Goal: Communication & Community: Participate in discussion

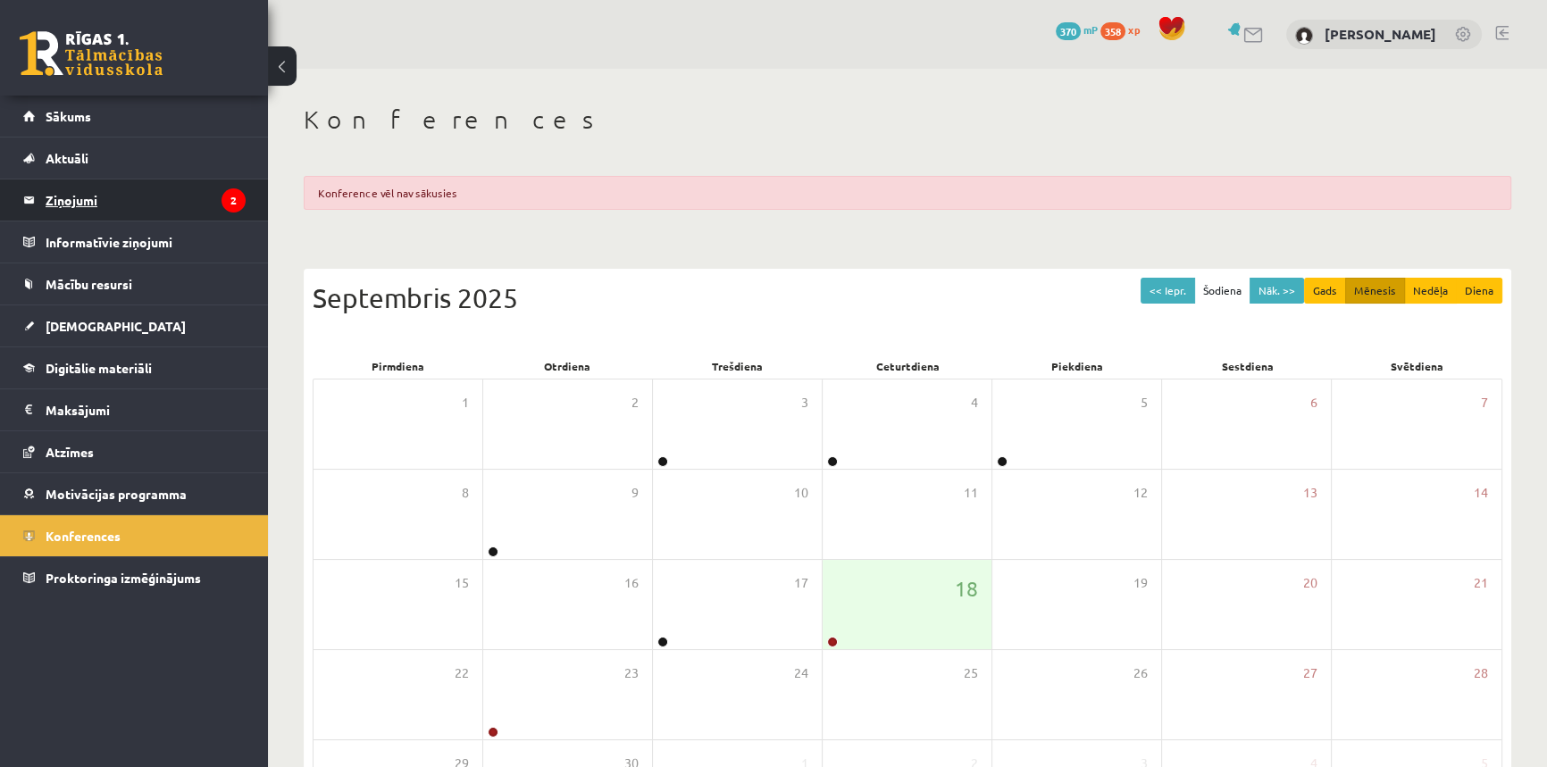
click at [86, 204] on legend "Ziņojumi 2" at bounding box center [146, 200] width 200 height 41
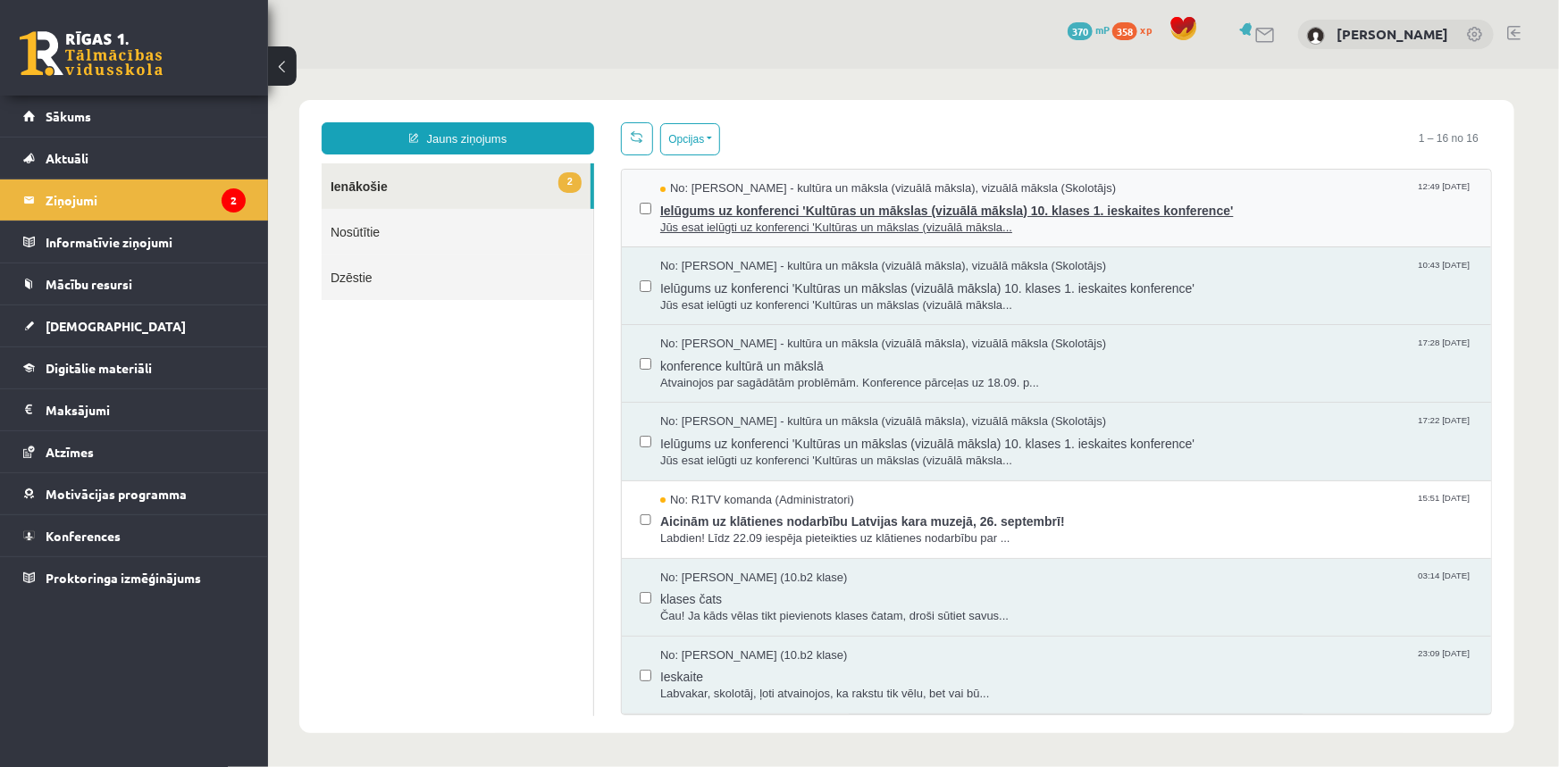
click at [975, 212] on span "Ielūgums uz konferenci 'Kultūras un mākslas (vizuālā māksla) 10. klases 1. iesk…" at bounding box center [1065, 208] width 813 height 22
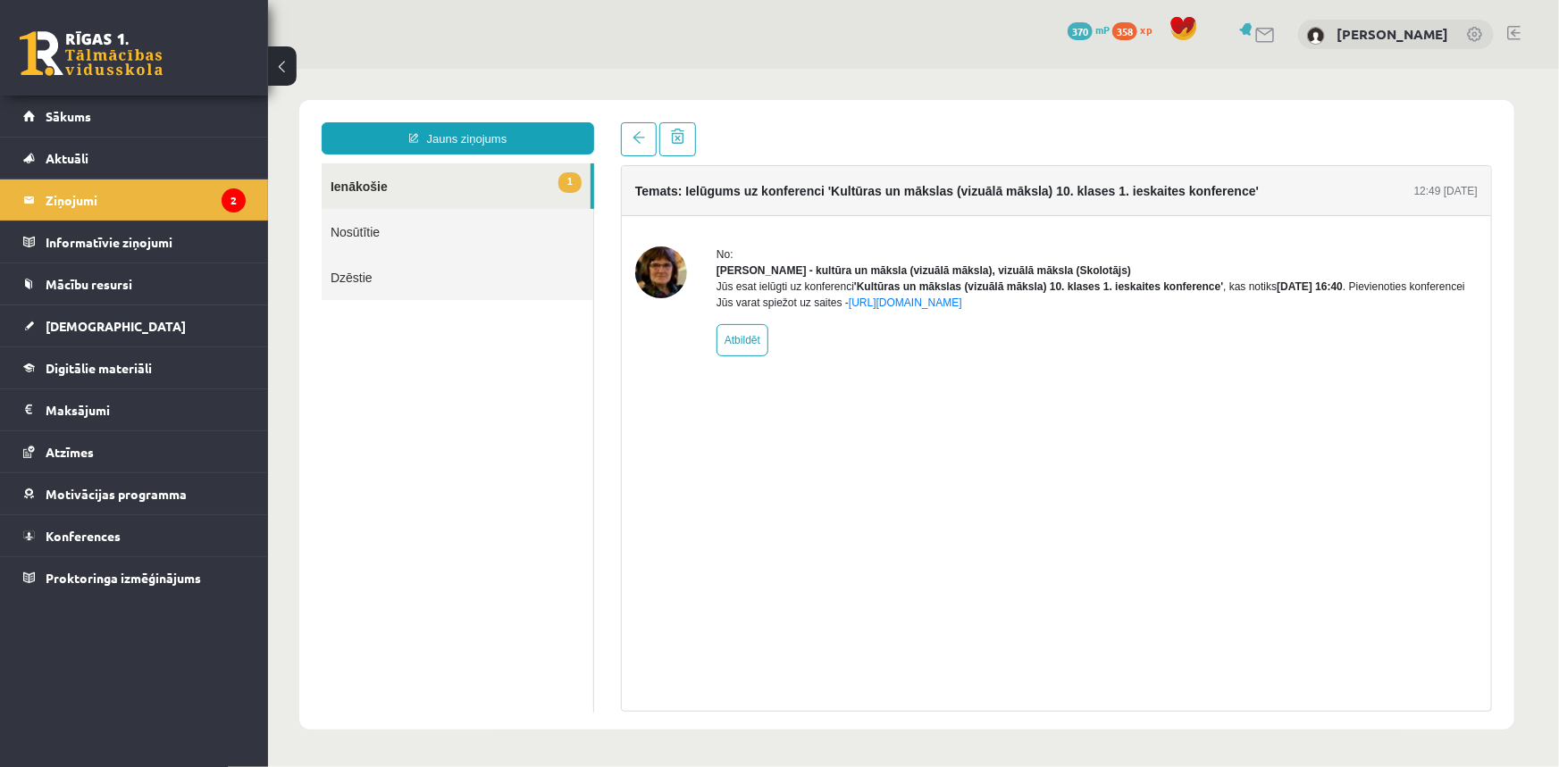
click at [668, 273] on img at bounding box center [660, 272] width 52 height 52
click at [74, 74] on link at bounding box center [91, 53] width 143 height 45
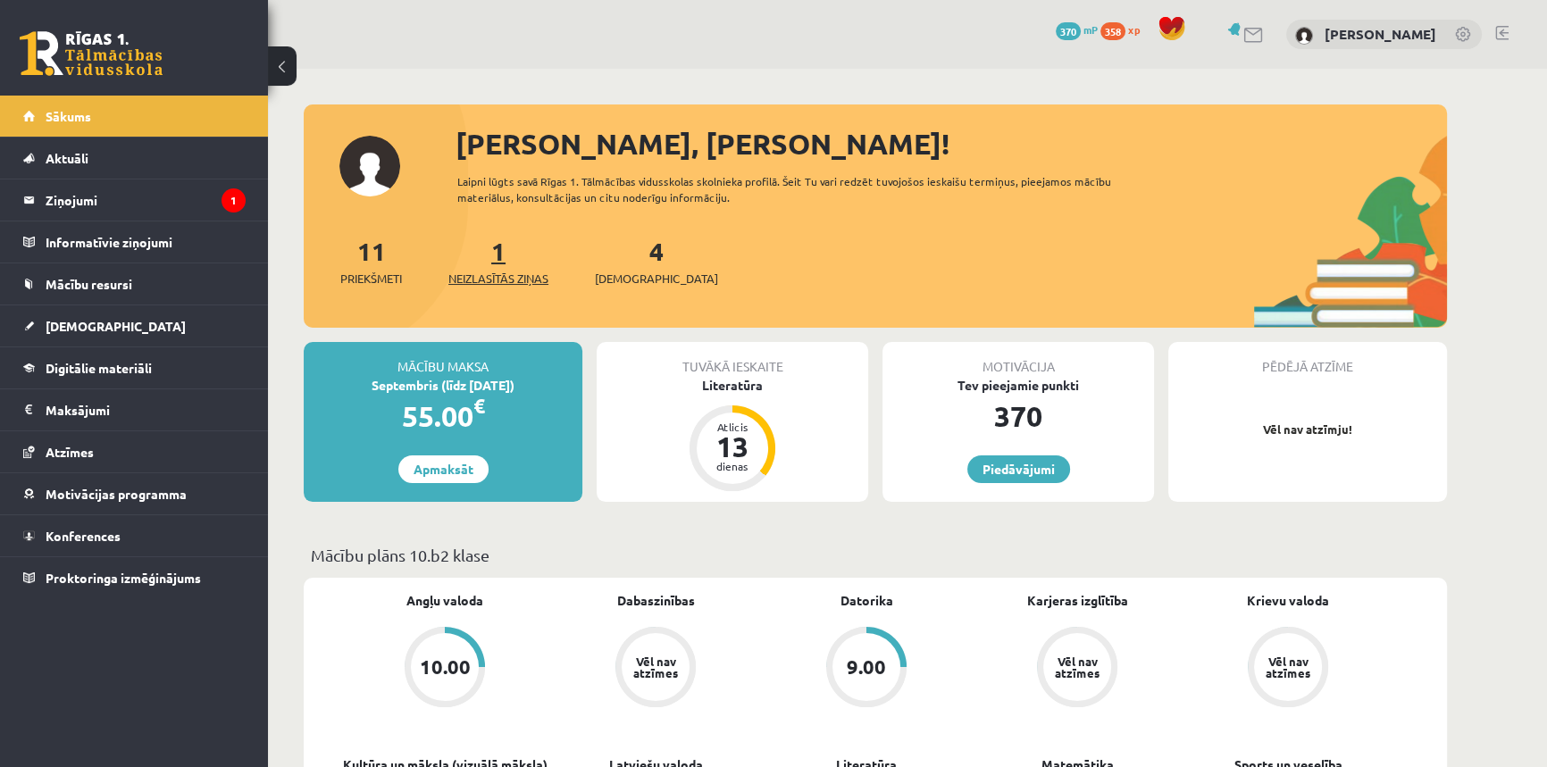
click at [488, 277] on span "Neizlasītās ziņas" at bounding box center [498, 279] width 100 height 18
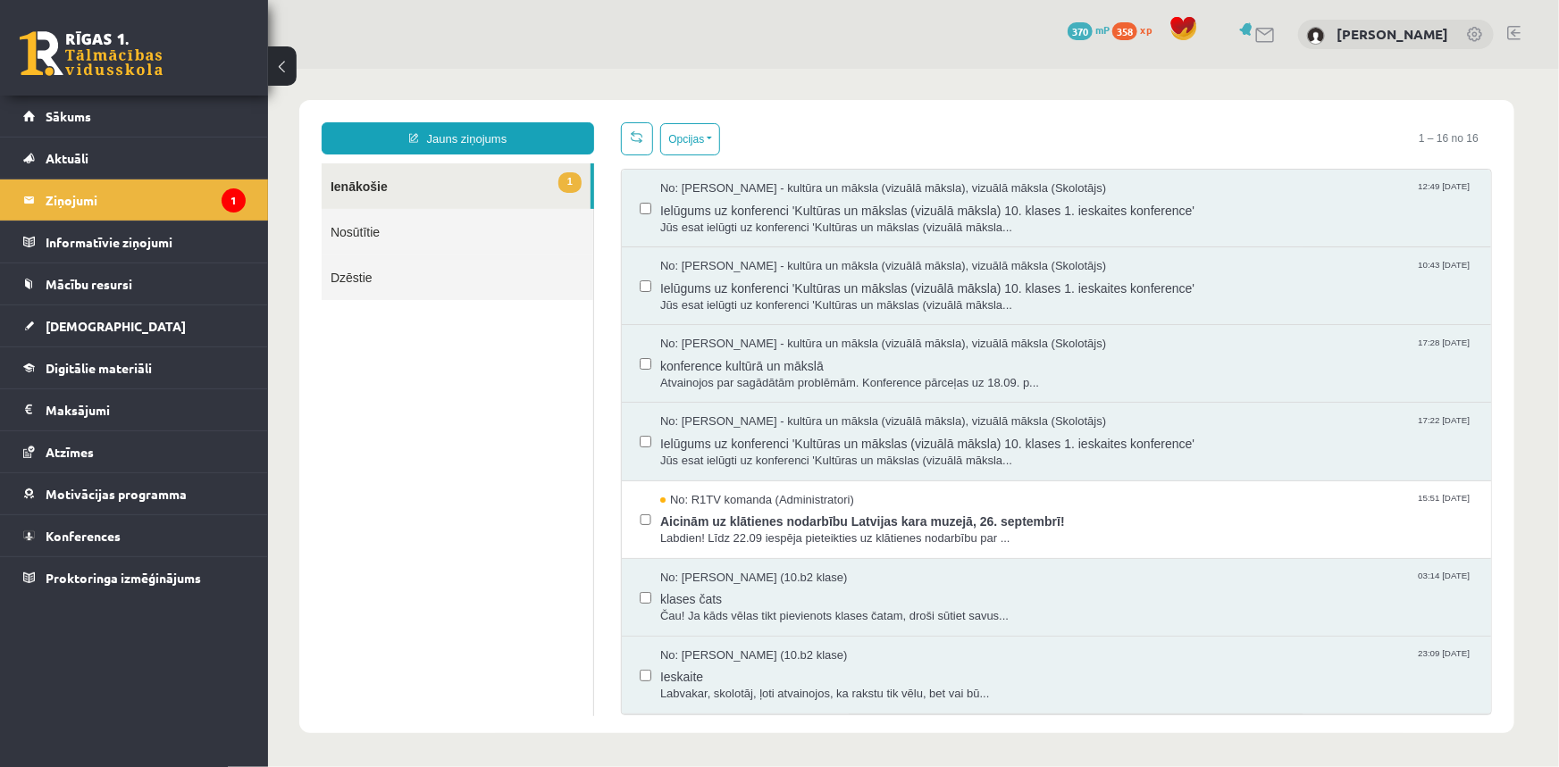
click at [393, 240] on link "Nosūtītie" at bounding box center [457, 231] width 272 height 46
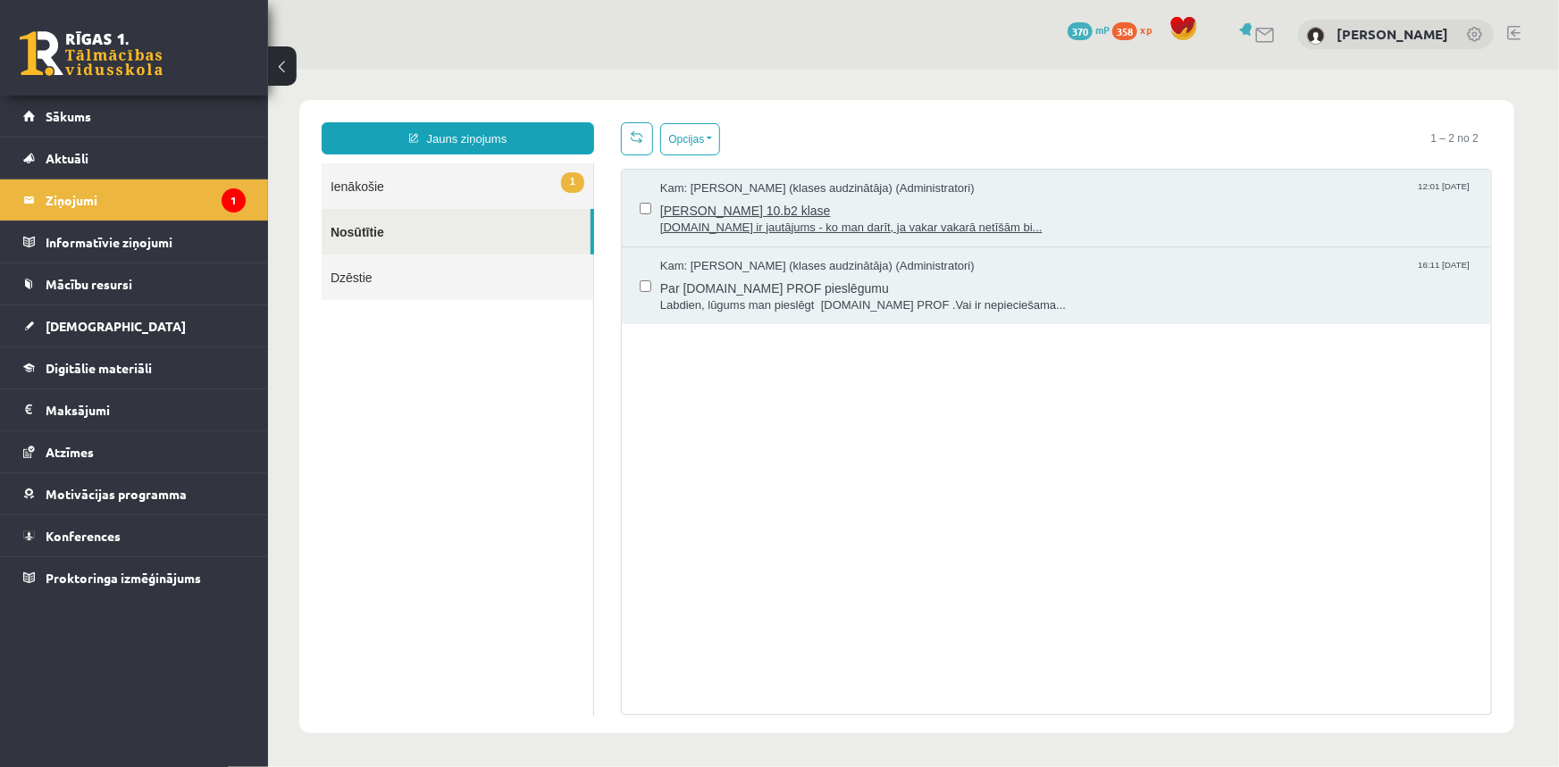
click at [781, 206] on span "[PERSON_NAME] 10.b2 klase" at bounding box center [1065, 208] width 813 height 22
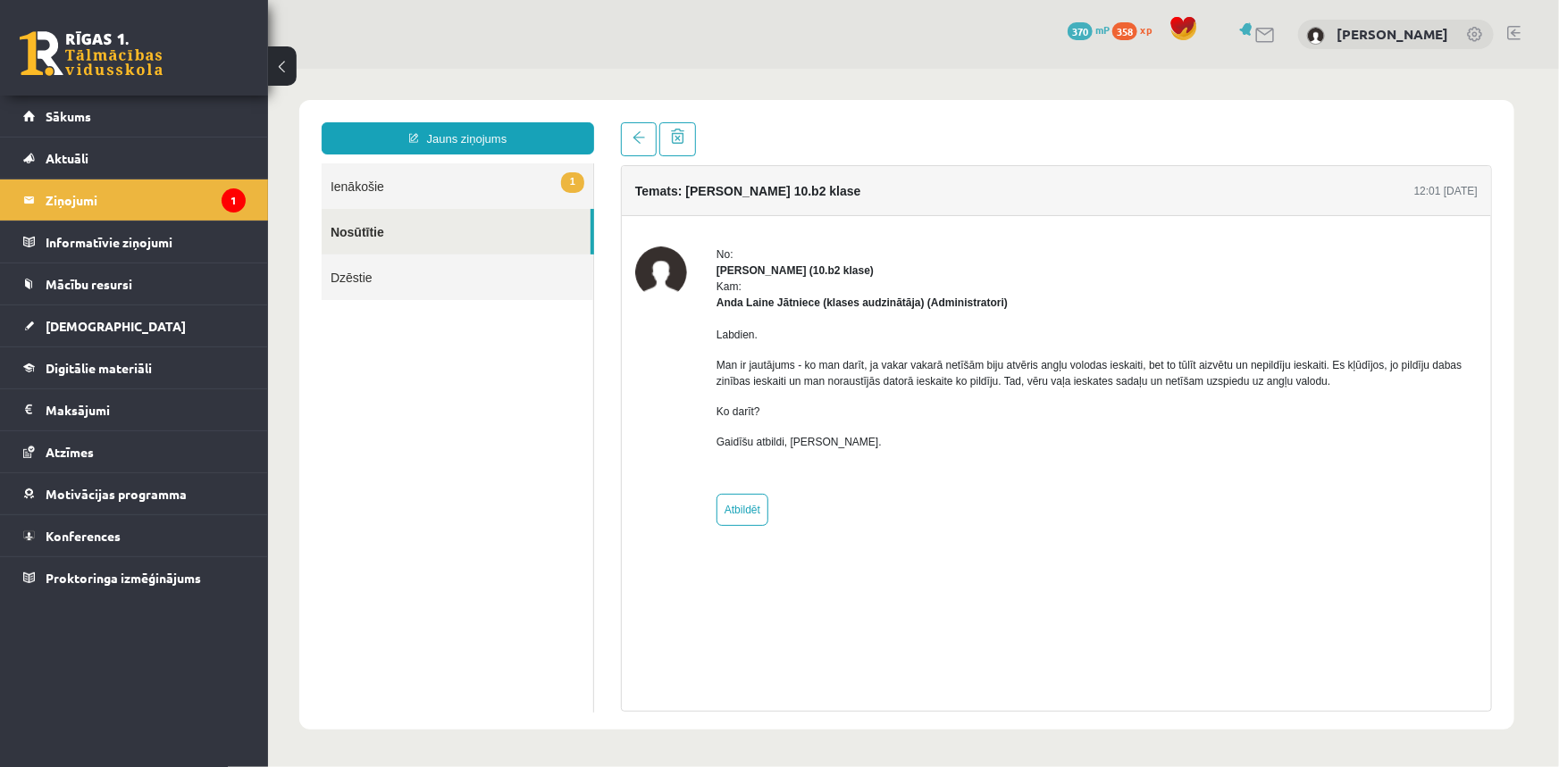
click at [366, 240] on link "Nosūtītie" at bounding box center [455, 231] width 269 height 46
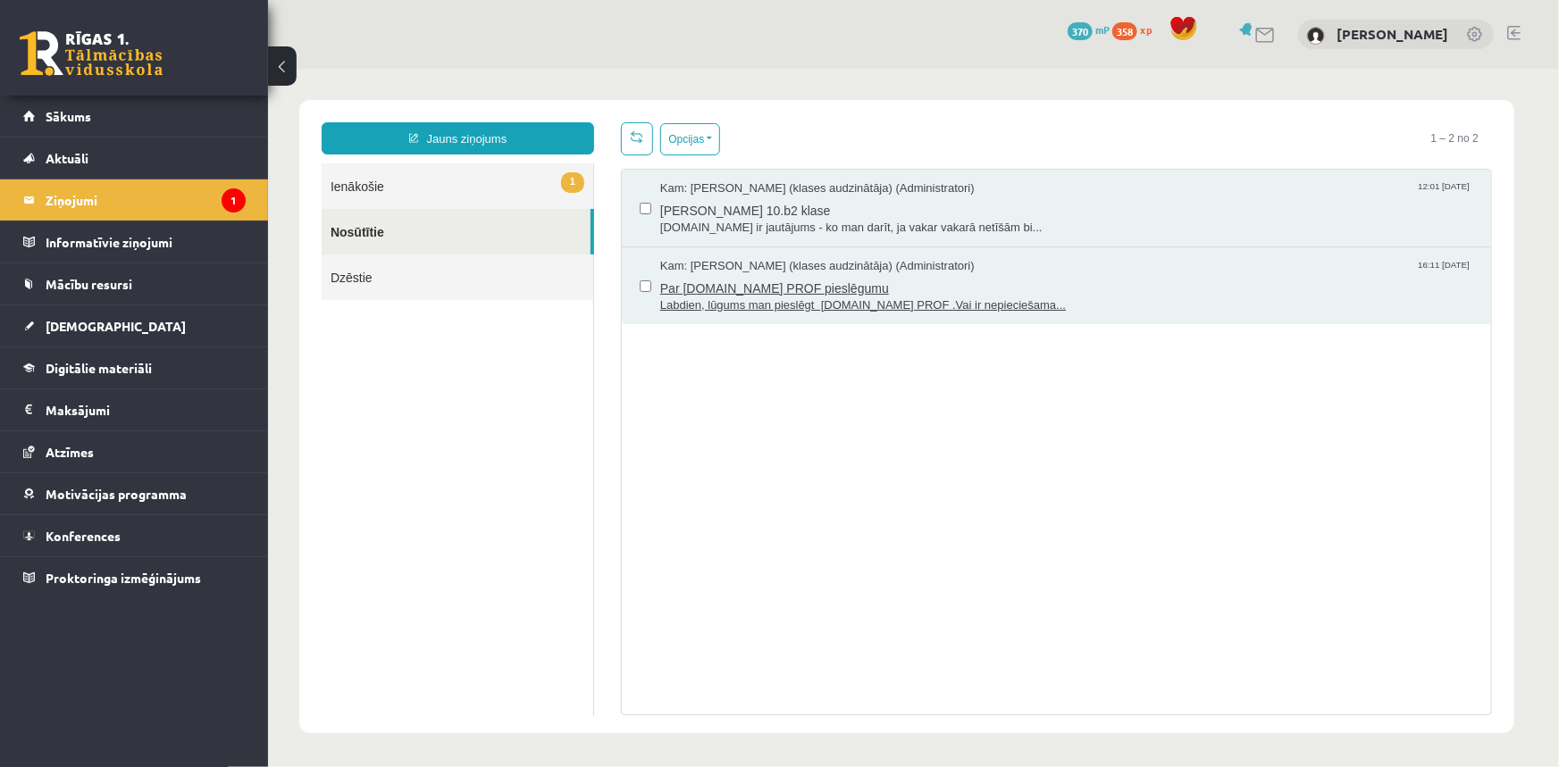
click at [858, 277] on span "Par [DOMAIN_NAME] PROF pieslēgumu" at bounding box center [1065, 285] width 813 height 22
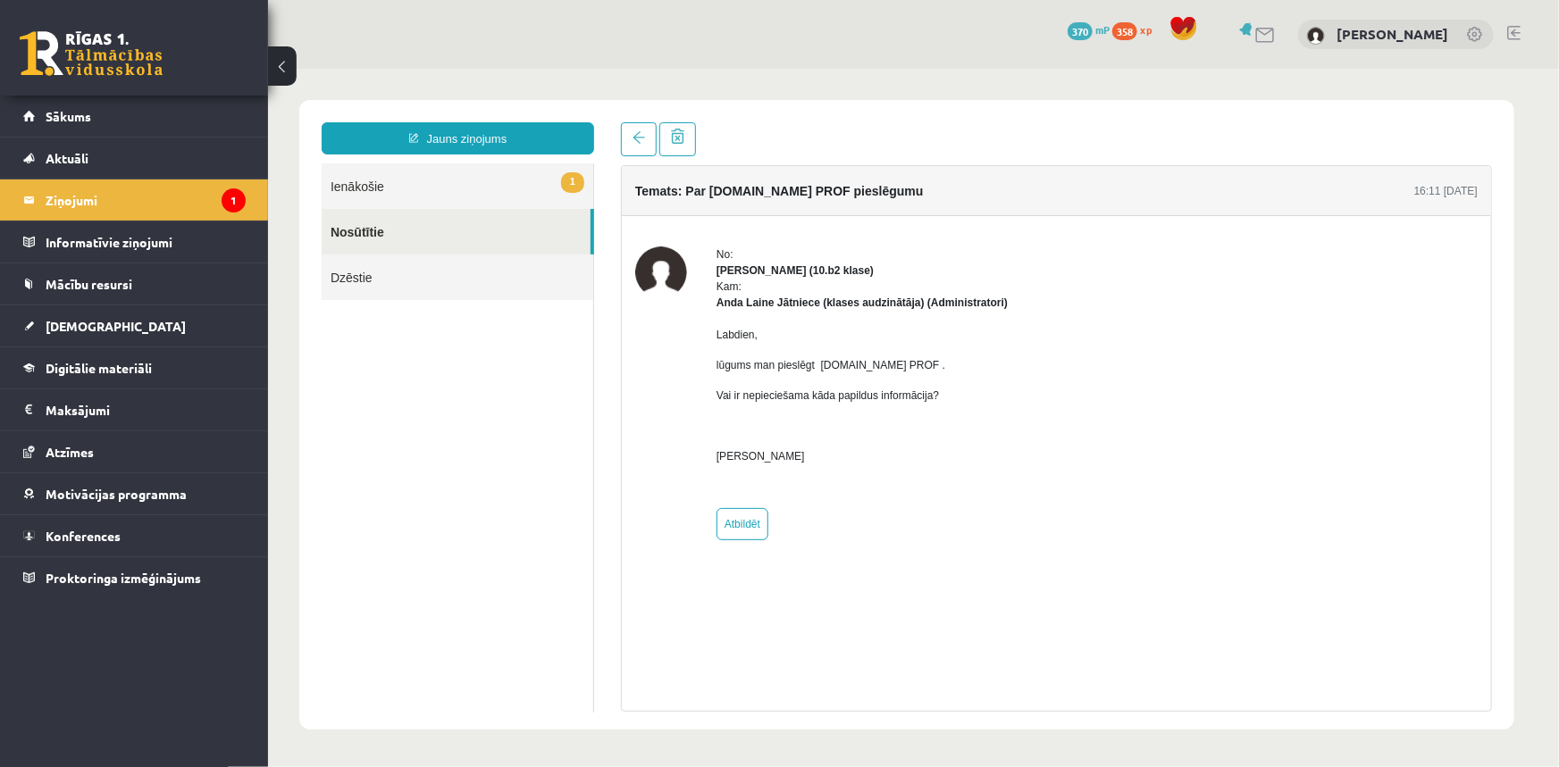
click at [334, 176] on link "1 Ienākošie" at bounding box center [457, 186] width 272 height 46
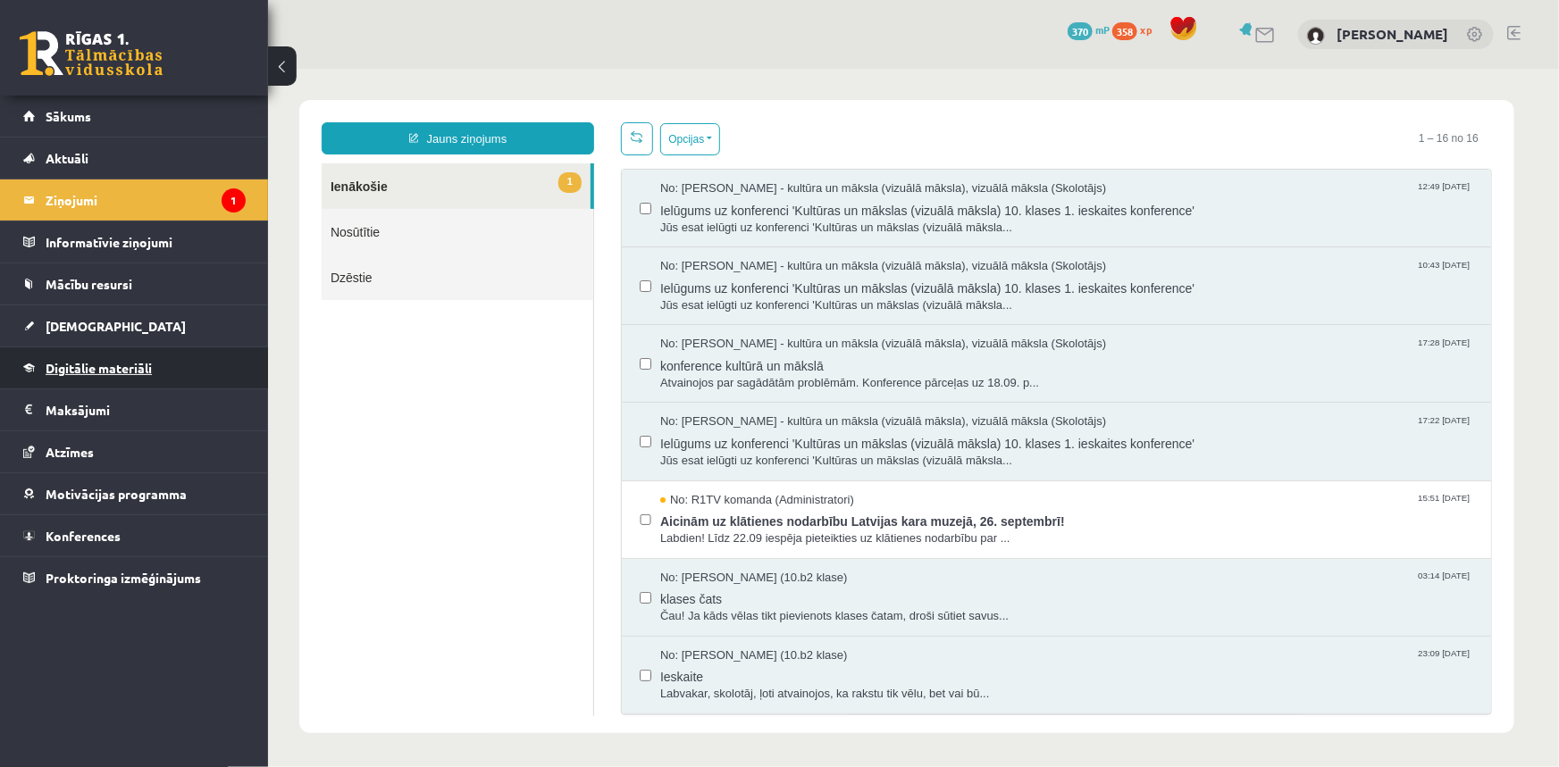
click at [98, 380] on link "Digitālie materiāli" at bounding box center [134, 367] width 222 height 41
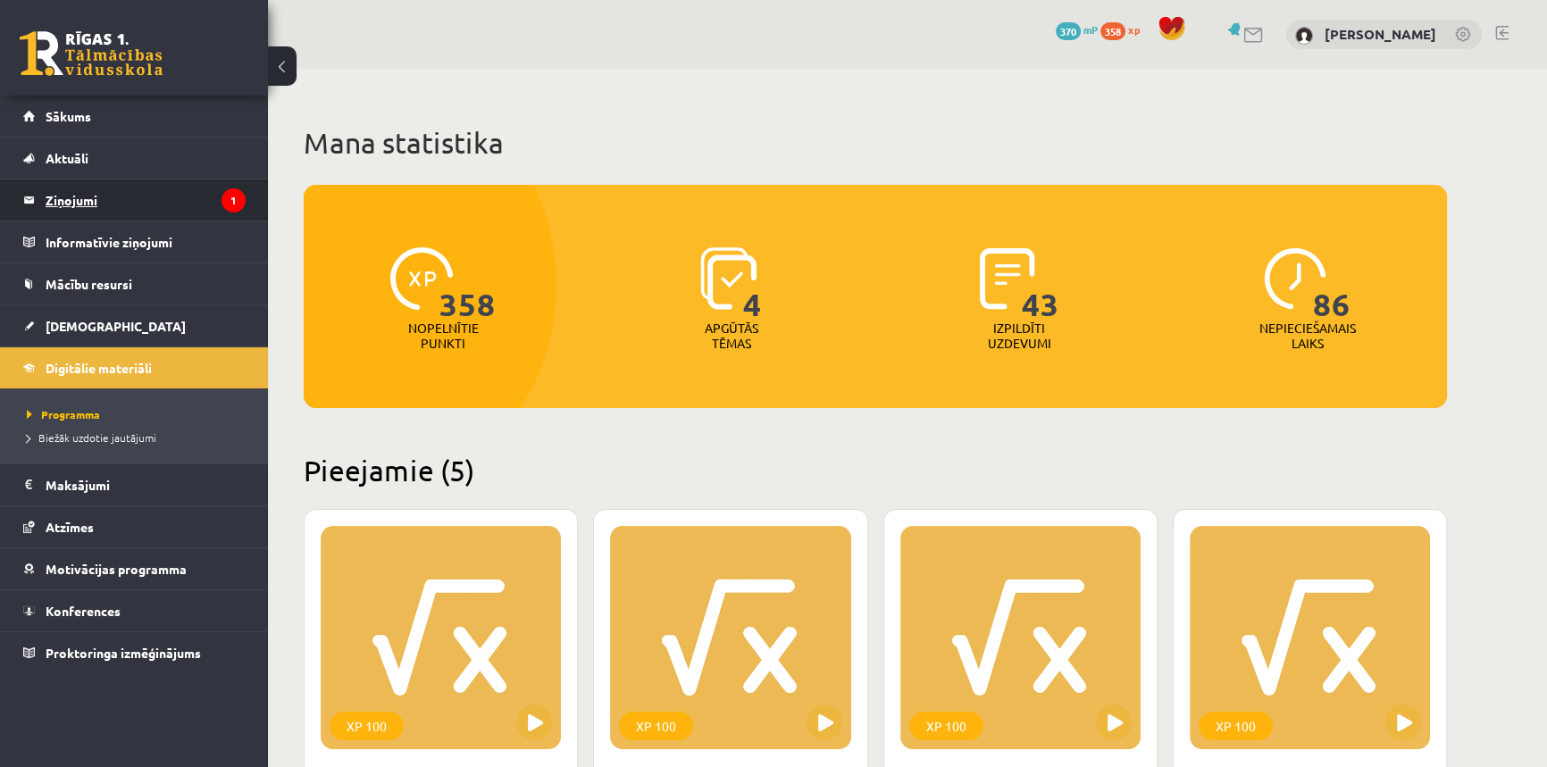
click at [143, 201] on legend "Ziņojumi 1" at bounding box center [146, 200] width 200 height 41
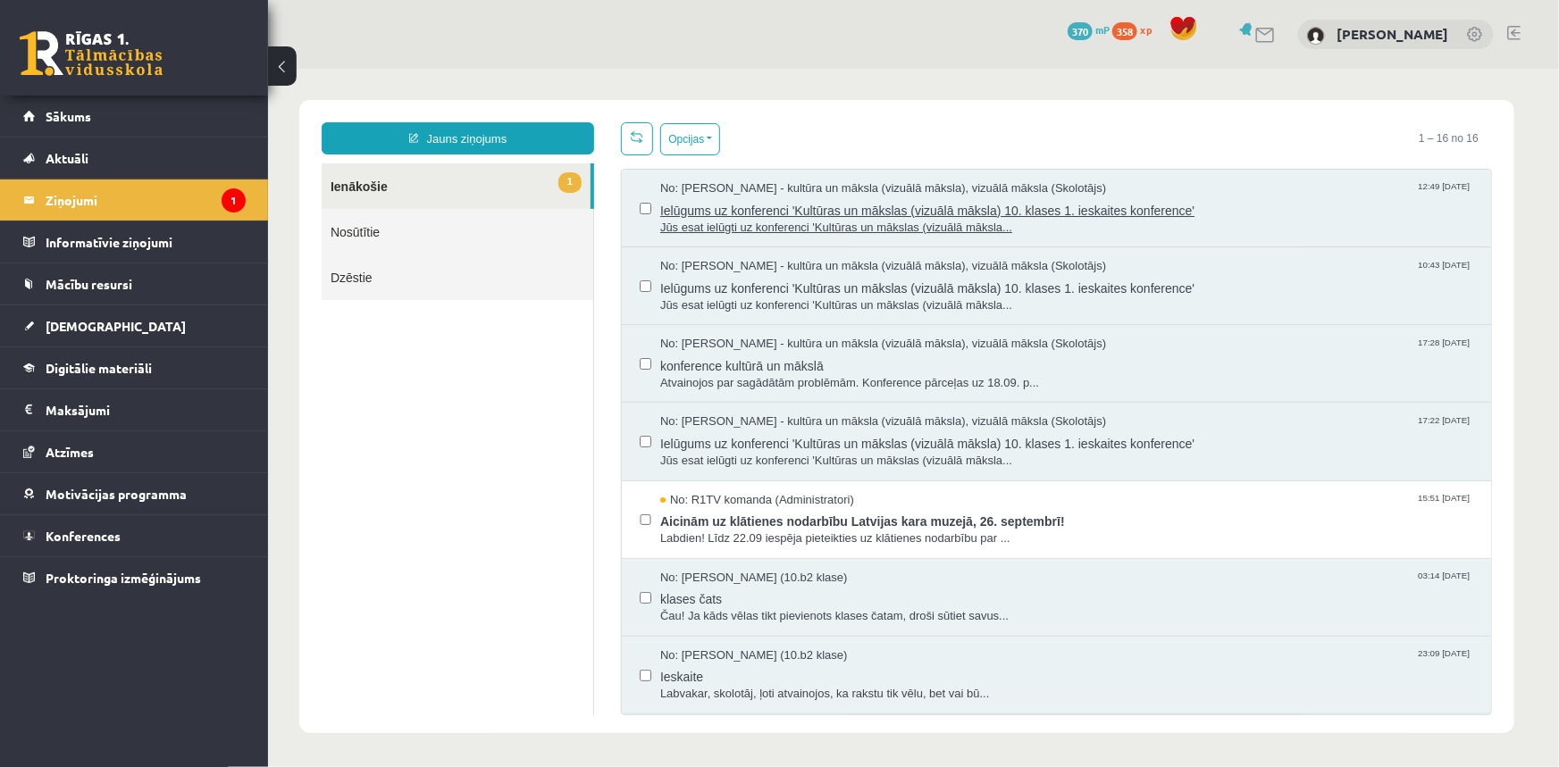
click at [734, 205] on span "Ielūgums uz konferenci 'Kultūras un mākslas (vizuālā māksla) 10. klases 1. iesk…" at bounding box center [1065, 208] width 813 height 22
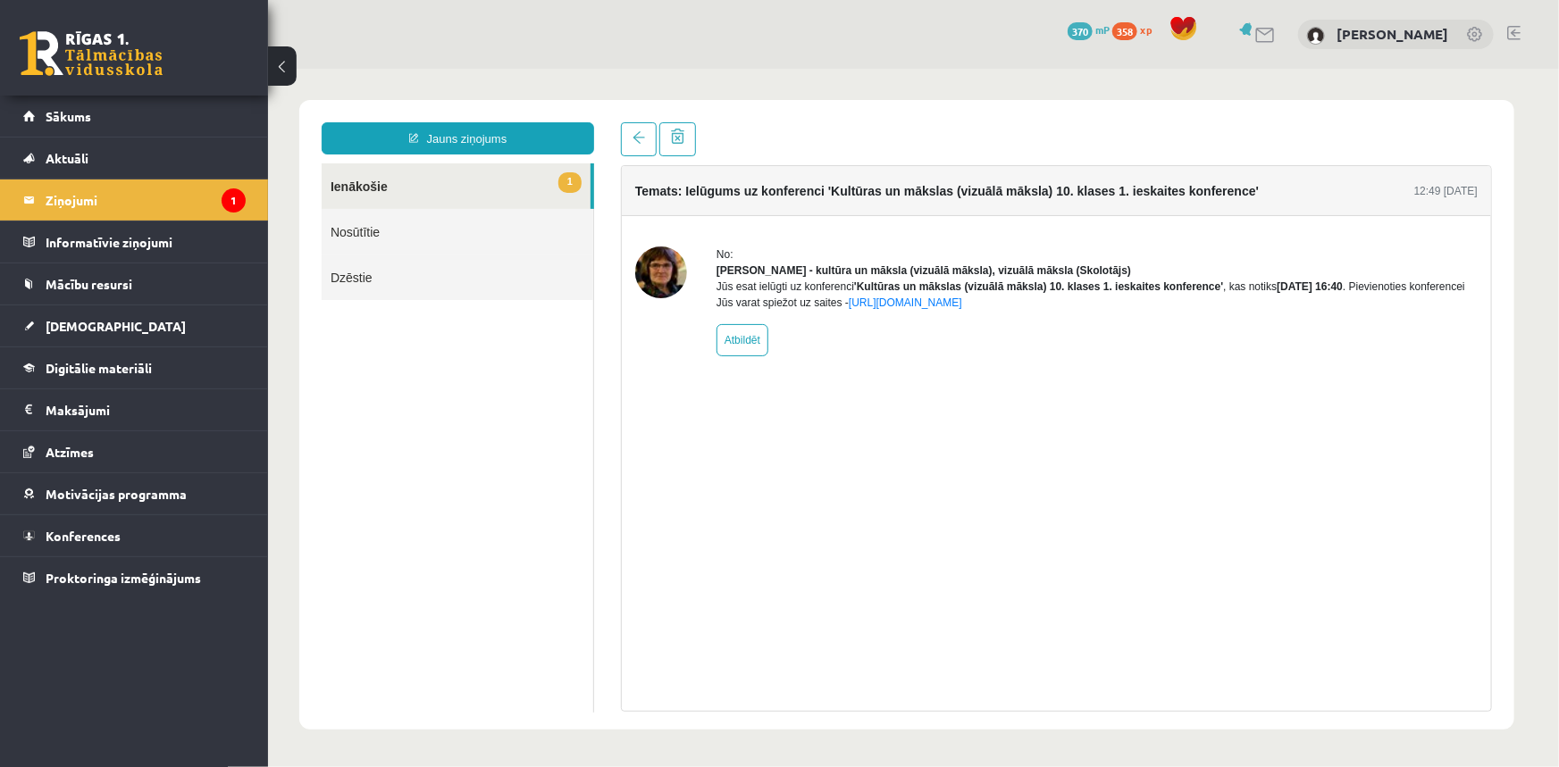
click at [1026, 326] on div "No: [PERSON_NAME] - kultūra un māksla (vizuālā māksla), vizuālā māksla (Skolotā…" at bounding box center [1095, 301] width 761 height 110
click at [961, 308] on link "[URL][DOMAIN_NAME]" at bounding box center [904, 302] width 113 height 13
click at [128, 63] on link at bounding box center [91, 53] width 143 height 45
